Goal: Find specific page/section: Find specific page/section

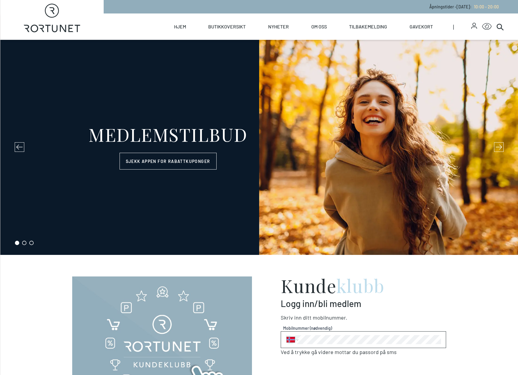
select select "NO"
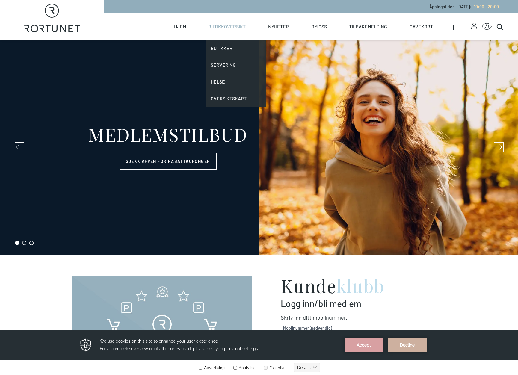
click at [242, 23] on link "Butikkoversikt" at bounding box center [226, 26] width 37 height 26
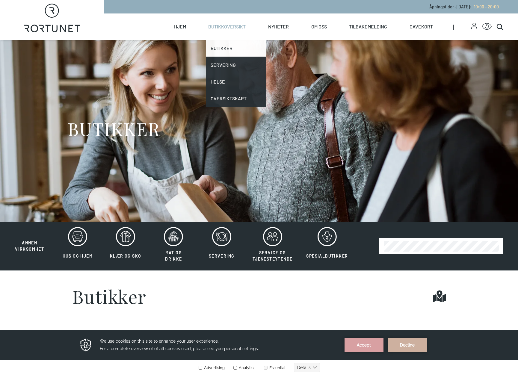
click at [231, 49] on link "Butikker" at bounding box center [236, 48] width 60 height 17
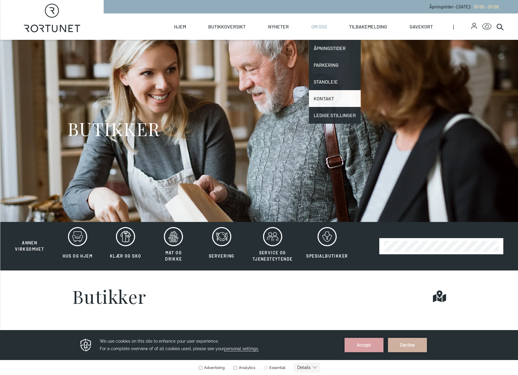
click at [330, 91] on link "Kontakt" at bounding box center [335, 98] width 52 height 17
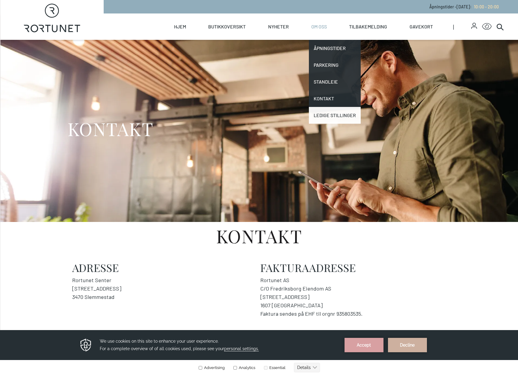
click at [333, 118] on link "Ledige stillinger" at bounding box center [335, 115] width 52 height 17
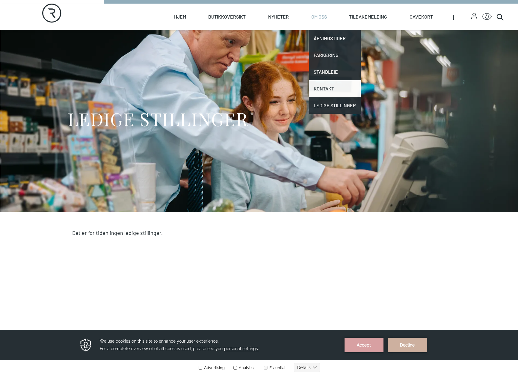
scroll to position [33, 0]
